Goal: Find specific page/section: Find specific page/section

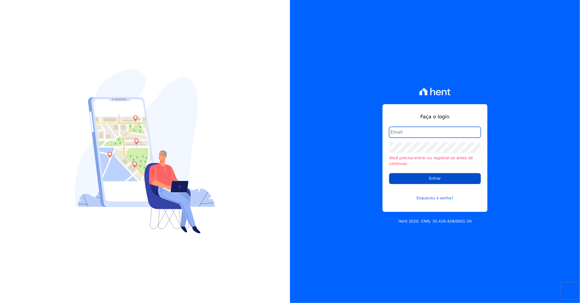
type input "[PERSON_NAME][EMAIL_ADDRESS][DOMAIN_NAME]"
click at [277, 152] on input "Entrar" at bounding box center [435, 178] width 92 height 11
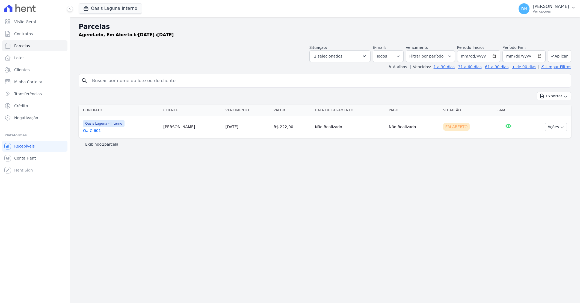
select select
click at [27, 66] on link "Clientes" at bounding box center [34, 69] width 65 height 11
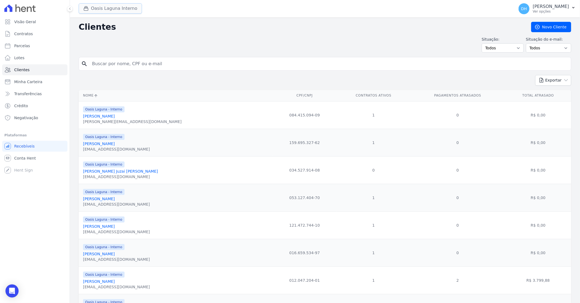
click at [108, 9] on button "Oasis Laguna Interno" at bounding box center [110, 8] width 63 height 10
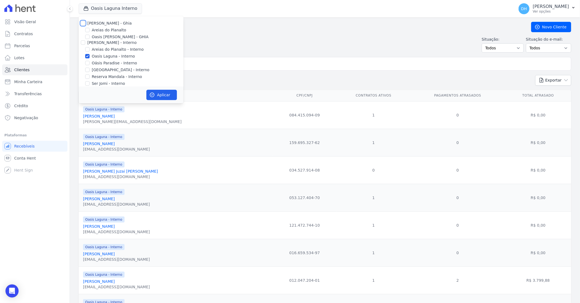
click at [82, 23] on input "Celina Guimaraes - Ghia" at bounding box center [83, 23] width 4 height 4
checkbox input "true"
click at [81, 42] on input "Celina Guimaraes - Interno" at bounding box center [83, 42] width 4 height 4
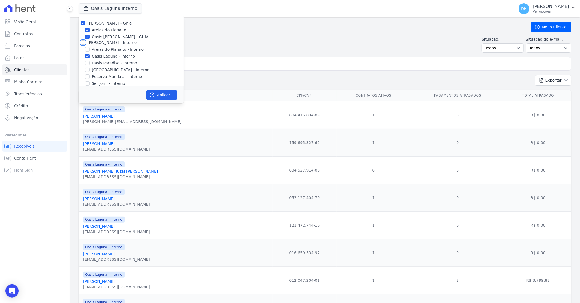
checkbox input "true"
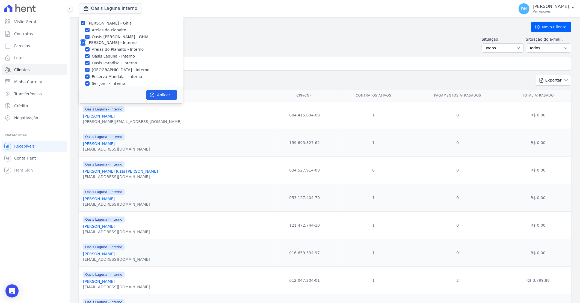
checkbox input "true"
click at [84, 58] on input "Celina Guimarães - GRIÑO" at bounding box center [83, 59] width 4 height 4
checkbox input "true"
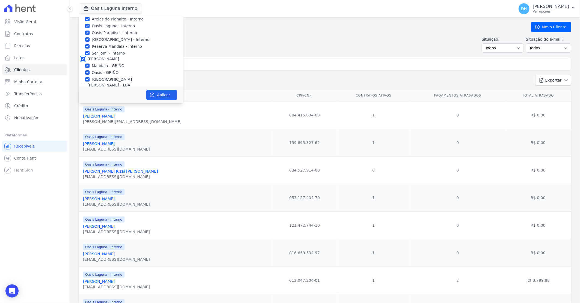
checkbox input "true"
click at [81, 55] on input "Celina Guimaraes - LBA" at bounding box center [83, 55] width 4 height 4
checkbox input "true"
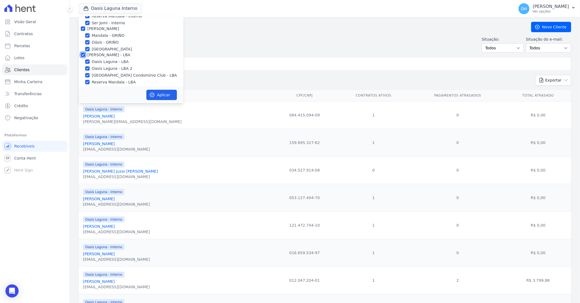
checkbox input "true"
click at [160, 95] on button "Aplicar" at bounding box center [161, 95] width 31 height 10
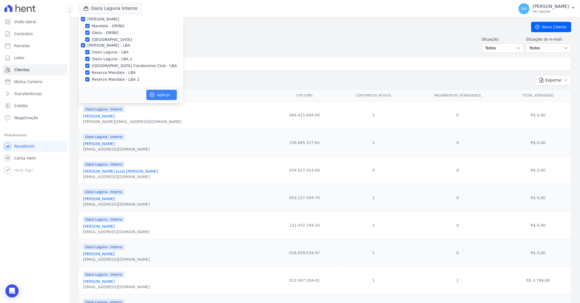
scroll to position [69, 0]
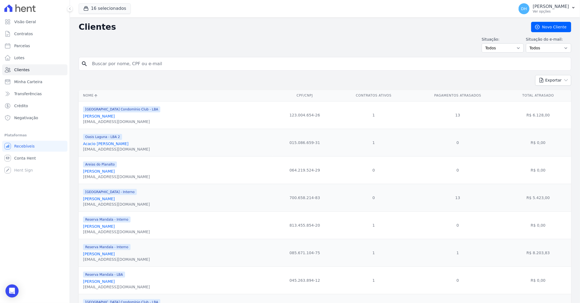
click at [110, 62] on input "search" at bounding box center [329, 63] width 480 height 11
type input "clécio"
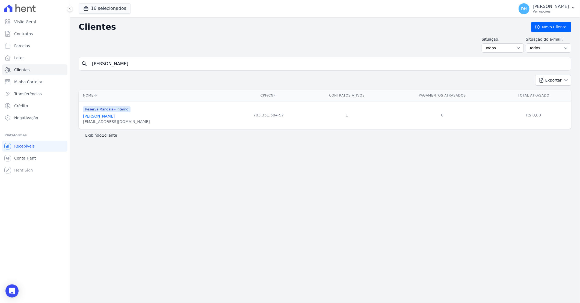
click at [107, 118] on link "Clecio José Vieira Da Silva Pessoa" at bounding box center [99, 116] width 32 height 4
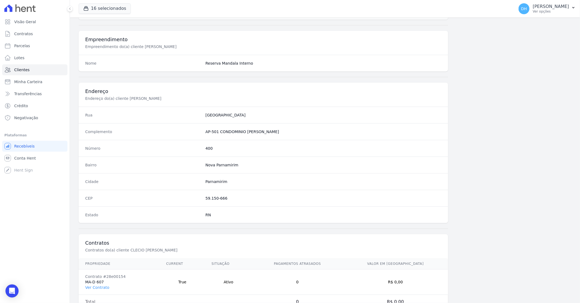
scroll to position [208, 0]
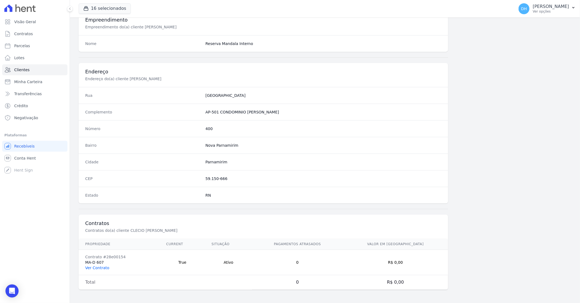
click at [93, 270] on link "Ver Contrato" at bounding box center [97, 268] width 24 height 4
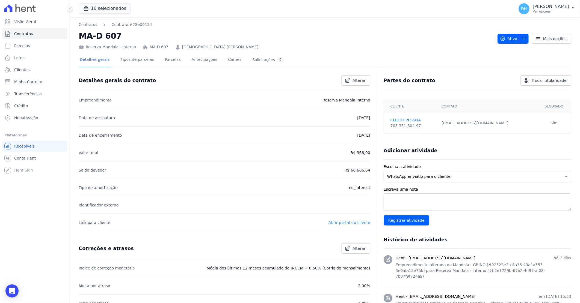
click at [355, 224] on link "Abrir portal do cliente" at bounding box center [350, 223] width 42 height 4
drag, startPoint x: 413, startPoint y: 125, endPoint x: 385, endPoint y: 129, distance: 27.9
click at [385, 129] on td "CLECIO PESSOA 703.351.504-97" at bounding box center [411, 123] width 54 height 20
copy div "703.351.504-97"
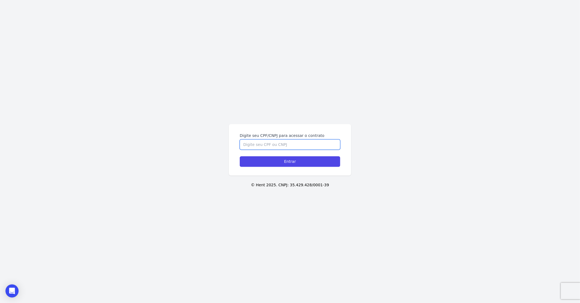
click at [260, 146] on input "Digite seu CPF/CNPJ para acessar o contrato" at bounding box center [290, 145] width 101 height 10
paste input "703.351.504-97"
type input "703.351.504-97"
click at [240, 156] on input "Entrar" at bounding box center [290, 161] width 101 height 11
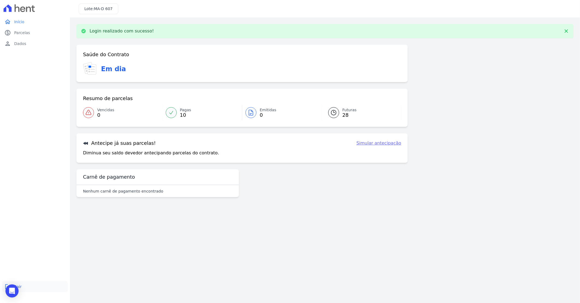
click at [24, 289] on link "logout Sair" at bounding box center [35, 287] width 66 height 11
